Goal: Task Accomplishment & Management: Use online tool/utility

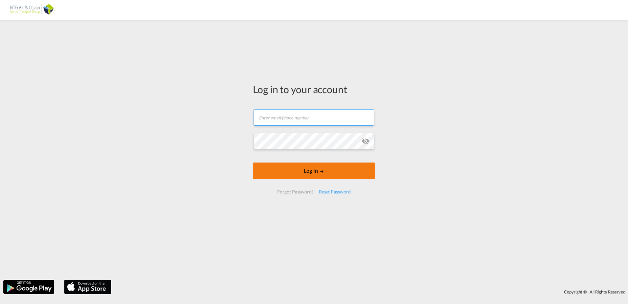
type input "[EMAIL_ADDRESS][DOMAIN_NAME]"
click at [304, 172] on button "Log In" at bounding box center [314, 170] width 122 height 16
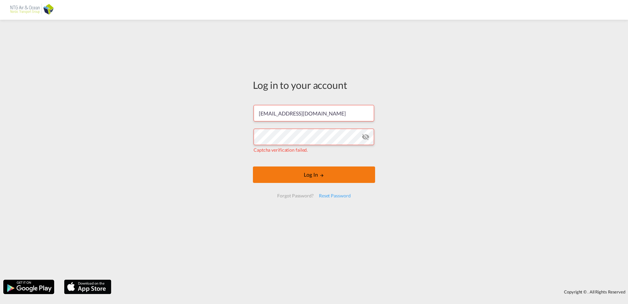
click at [322, 176] on md-icon "LOGIN" at bounding box center [322, 175] width 5 height 5
click at [366, 137] on md-icon "icon-eye-off" at bounding box center [366, 137] width 8 height 8
click at [322, 175] on md-icon "LOGIN" at bounding box center [322, 175] width 5 height 5
click at [327, 197] on div "Reset Password" at bounding box center [334, 196] width 37 height 12
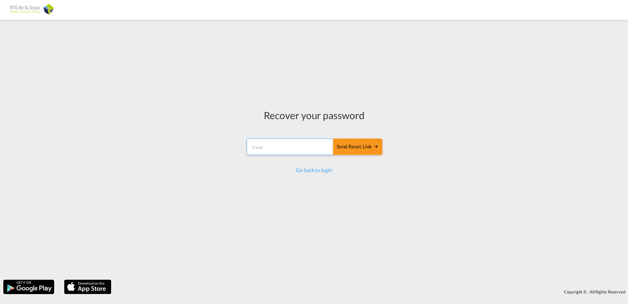
click at [304, 148] on input "email" at bounding box center [290, 146] width 87 height 16
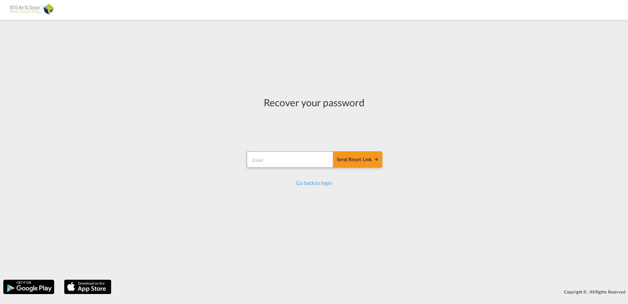
type input "[EMAIL_ADDRESS][DOMAIN_NAME]"
click at [366, 160] on div "Send reset link" at bounding box center [358, 160] width 42 height 8
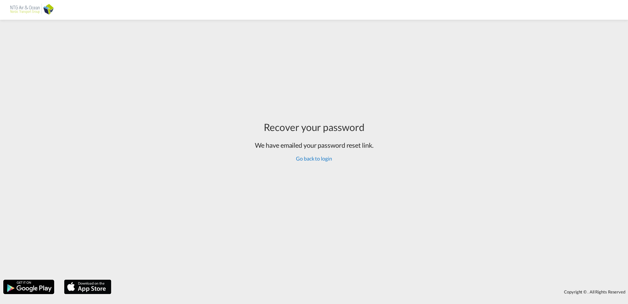
click at [318, 159] on link "Go back to login" at bounding box center [314, 158] width 36 height 6
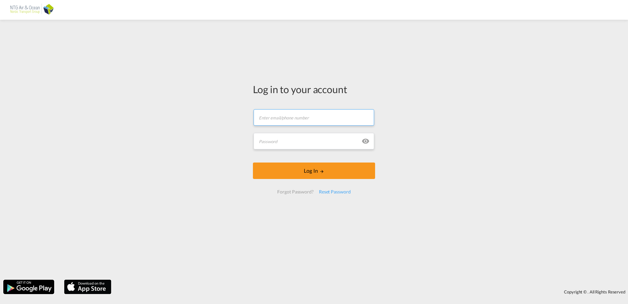
click at [319, 117] on input "text" at bounding box center [314, 117] width 121 height 16
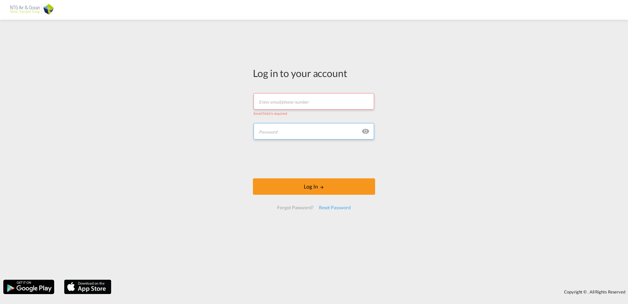
click at [306, 131] on input "text" at bounding box center [314, 131] width 121 height 16
click at [301, 102] on input "text" at bounding box center [314, 101] width 121 height 16
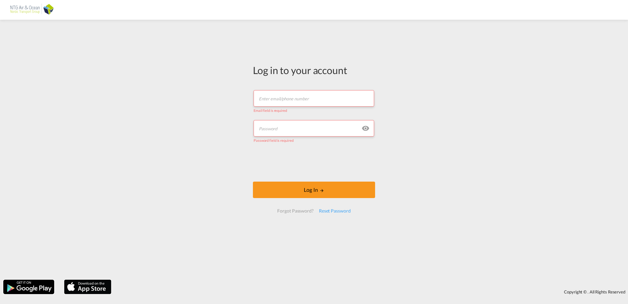
type input "[EMAIL_ADDRESS][DOMAIN_NAME]"
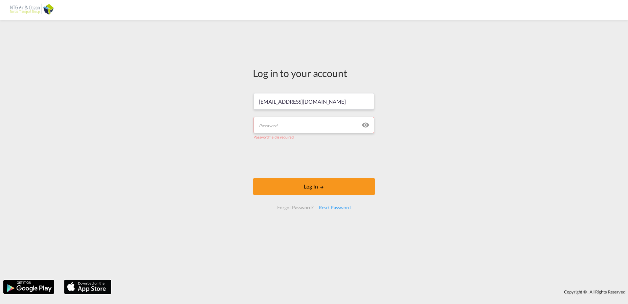
click at [288, 127] on input "text" at bounding box center [314, 125] width 121 height 16
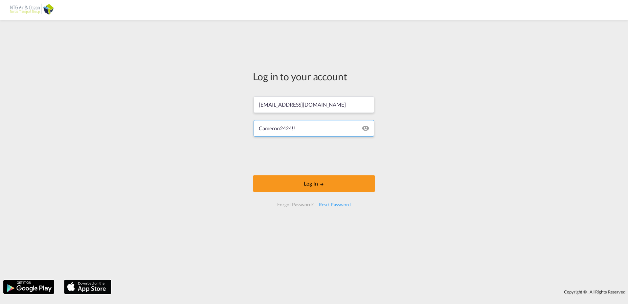
type input "Cameron2424!!"
click at [316, 182] on button "Log In" at bounding box center [314, 183] width 122 height 16
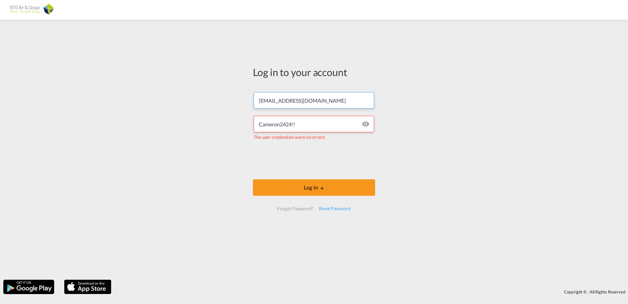
click at [356, 106] on input "[EMAIL_ADDRESS][DOMAIN_NAME]" at bounding box center [314, 100] width 121 height 16
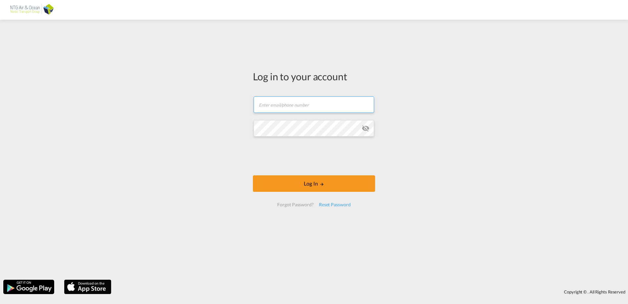
type input "[EMAIL_ADDRESS][DOMAIN_NAME]"
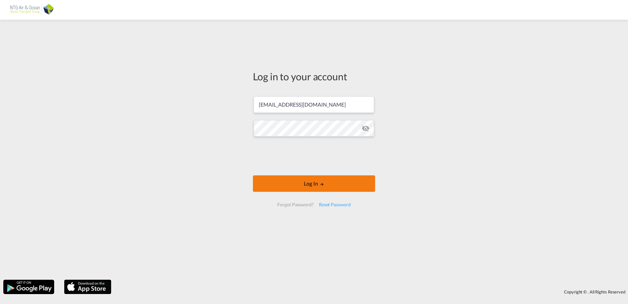
click at [312, 184] on button "Log In" at bounding box center [314, 183] width 122 height 16
